Goal: Transaction & Acquisition: Purchase product/service

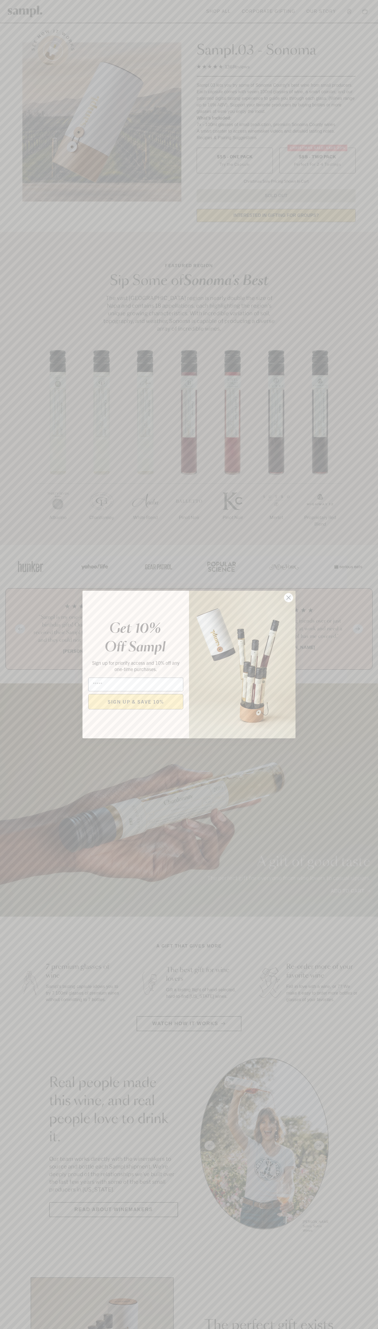
click at [289, 598] on icon "Close dialog" at bounding box center [289, 598] width 4 height 4
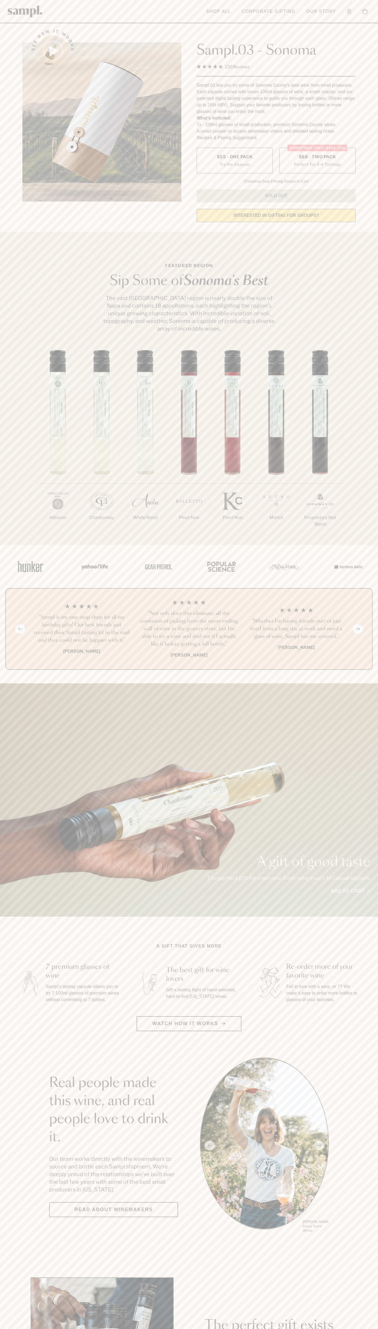
click at [318, 161] on label "Christmas SALE! Save 20% $88 - Two Pack Perfect For 2-4 Tastings" at bounding box center [318, 161] width 76 height 26
click at [189, 629] on h3 "“Not only does this eliminate all the confusion of picking from the never endin…" at bounding box center [189, 629] width 99 height 38
click at [93, 12] on header "Toggle navigation menu Shop All Corporate Gifting Our Story Account Story Shop …" at bounding box center [189, 11] width 378 height 23
click at [373, 1195] on section "Real people made this wine, and real people love to drink it. Our team works di…" at bounding box center [189, 1145] width 378 height 176
click at [177, 1329] on html "Skip to main content Toggle navigation menu Shop All Corporate Gifting Our Stor…" at bounding box center [189, 1282] width 378 height 2565
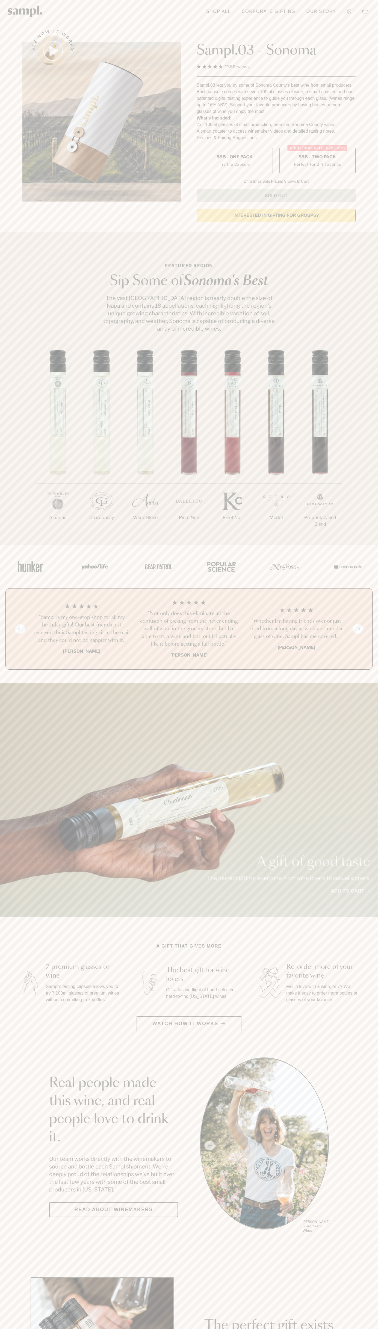
click at [6, 242] on section "Featured Region Sip Some of Sonoma's Best The vast Sonoma County region is near…" at bounding box center [189, 388] width 378 height 313
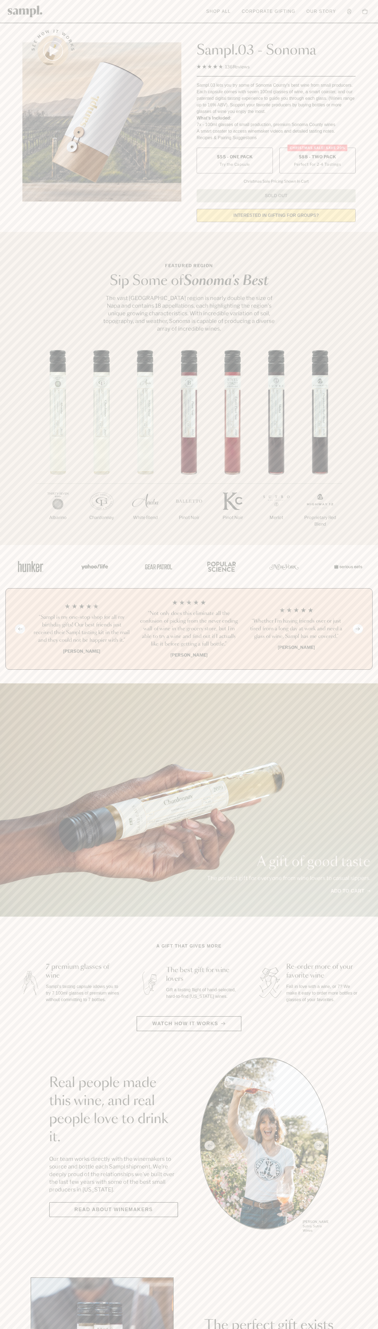
click at [318, 161] on label "Christmas SALE! Save 20% $88 - Two Pack Perfect For 2-4 Tastings" at bounding box center [318, 161] width 76 height 26
click at [189, 629] on h3 "“Not only does this eliminate all the confusion of picking from the never endin…" at bounding box center [189, 629] width 99 height 38
